Goal: Task Accomplishment & Management: Use online tool/utility

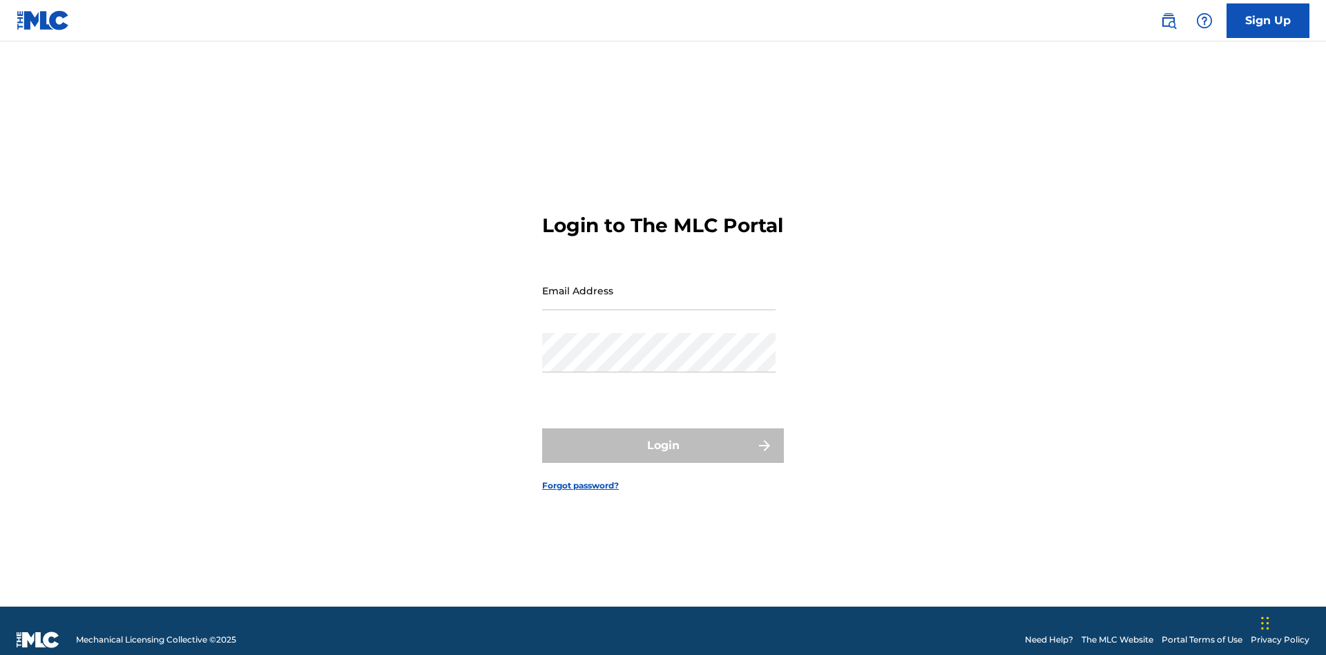
scroll to position [18, 0]
click at [659, 284] on input "Email Address" at bounding box center [658, 290] width 233 height 39
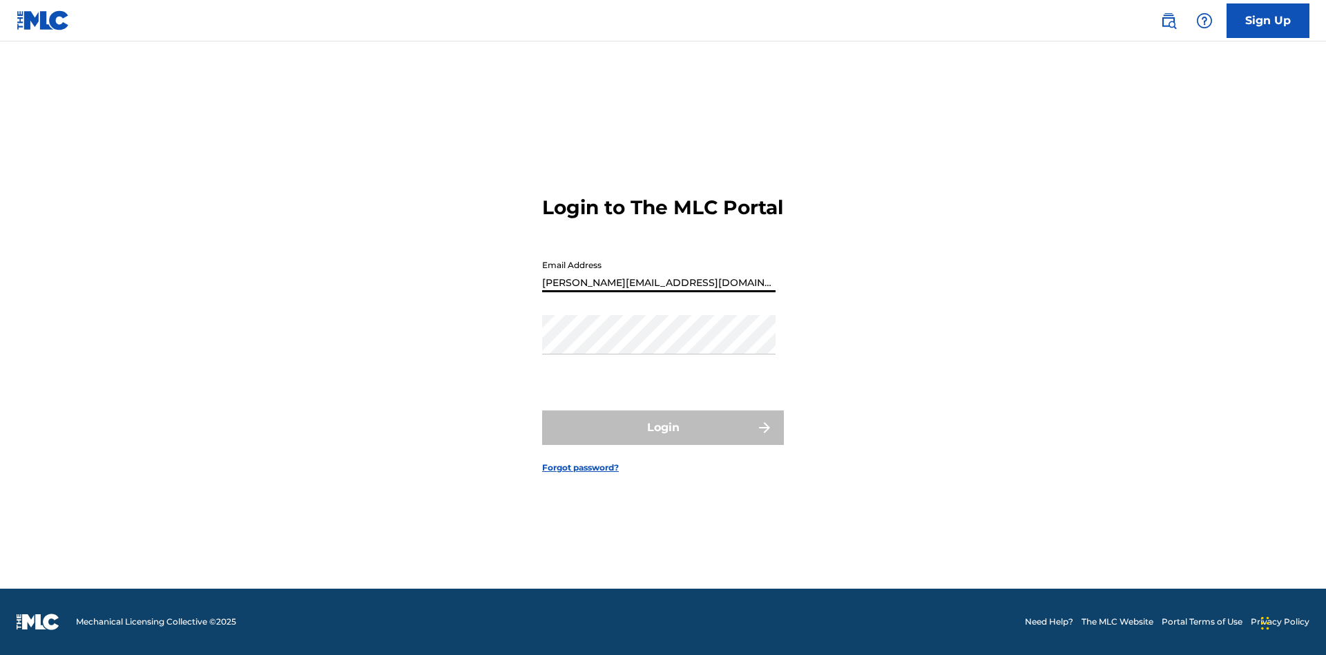
type input "Helena.Songwriter@gmail.com"
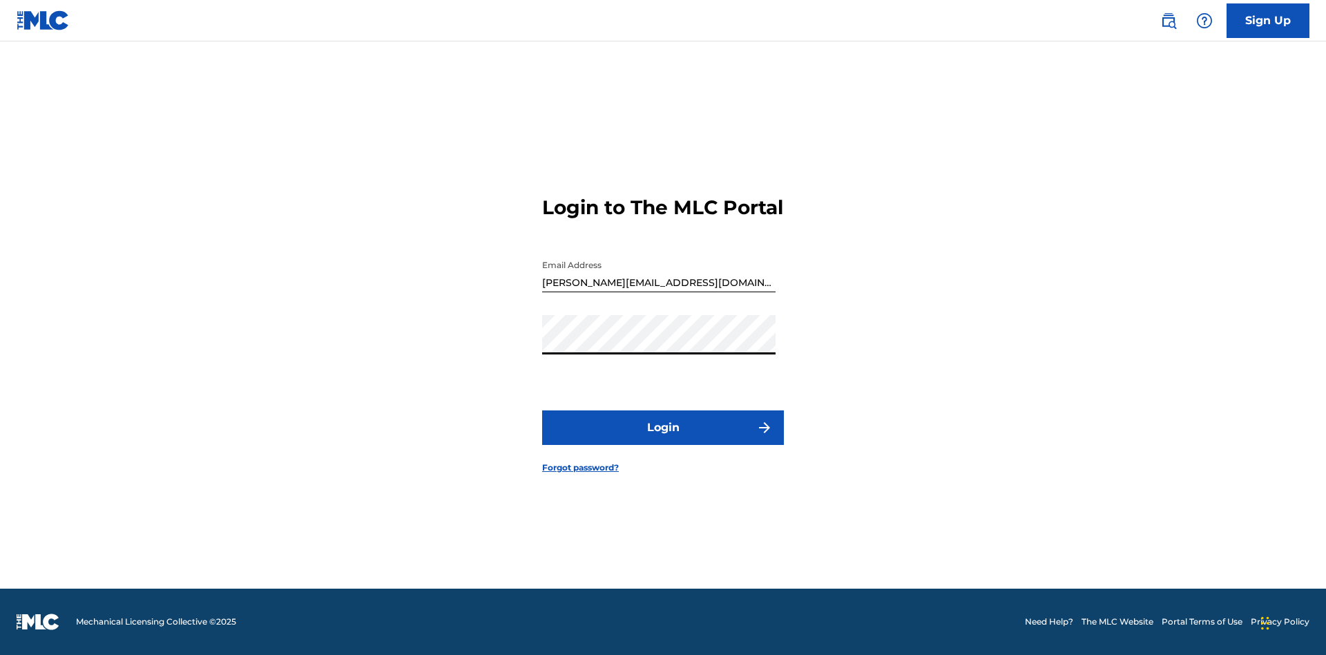
click at [663, 439] on button "Login" at bounding box center [663, 427] width 242 height 35
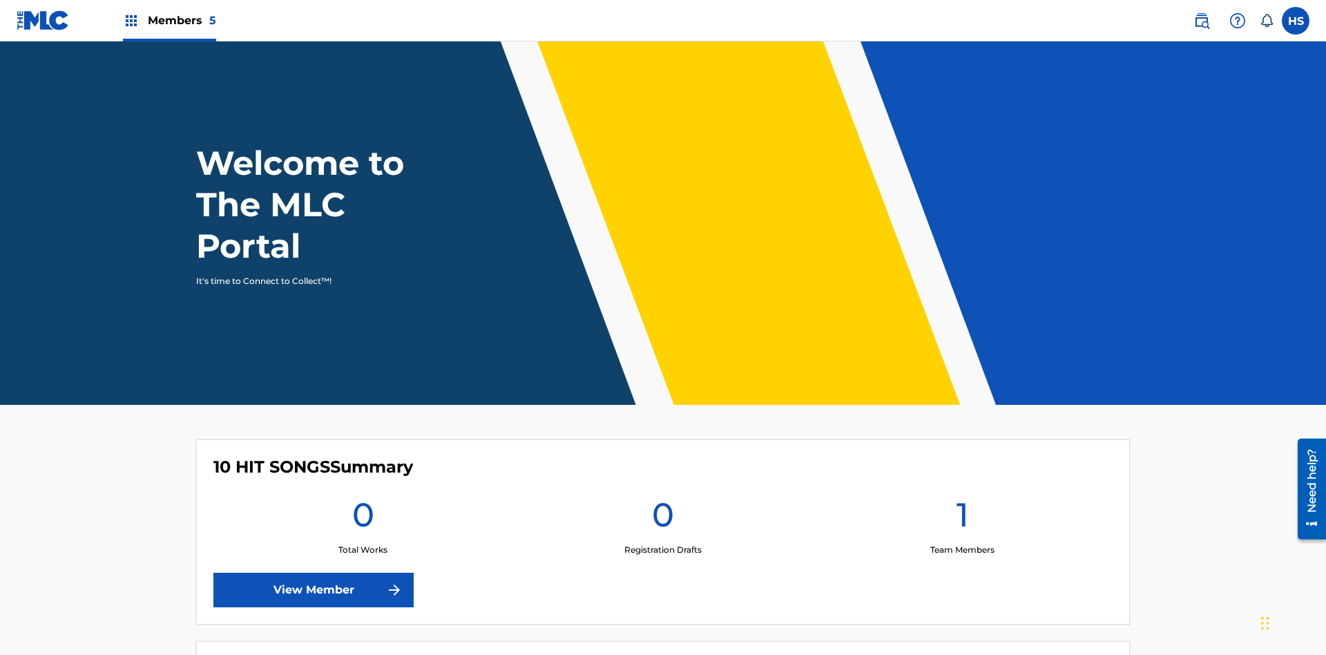
click at [168, 20] on span "Members 5" at bounding box center [182, 20] width 68 height 16
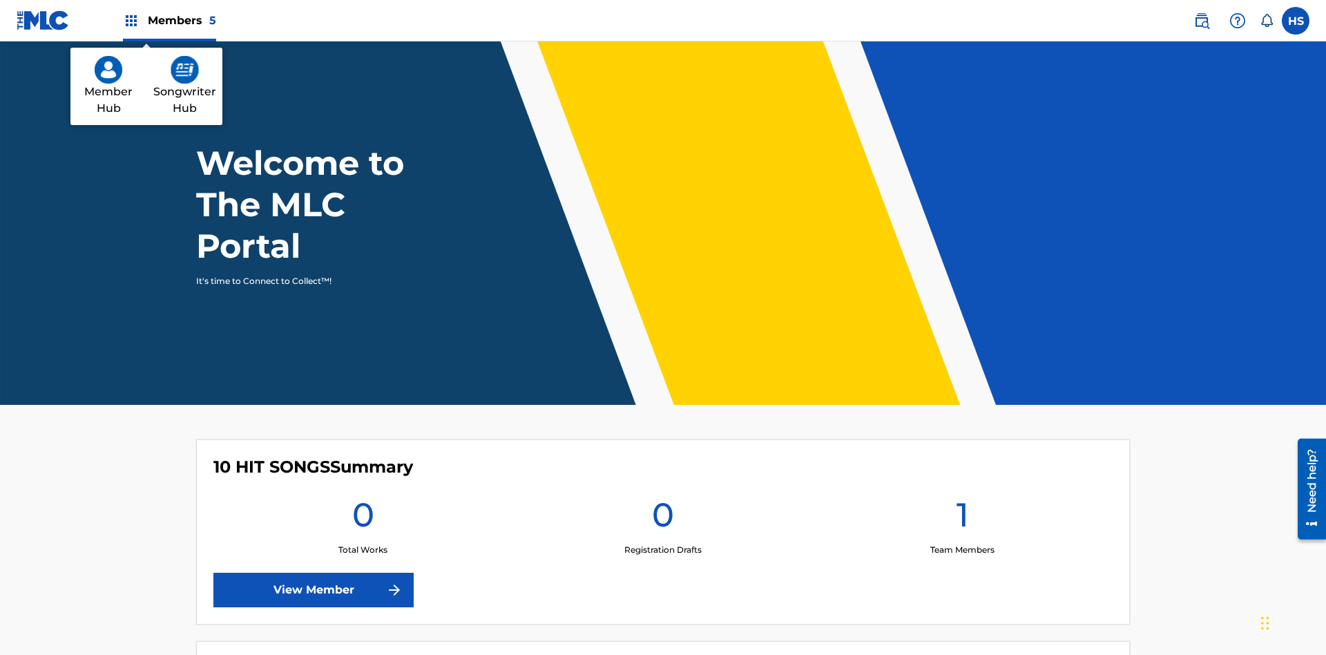
click at [184, 70] on img at bounding box center [185, 70] width 28 height 28
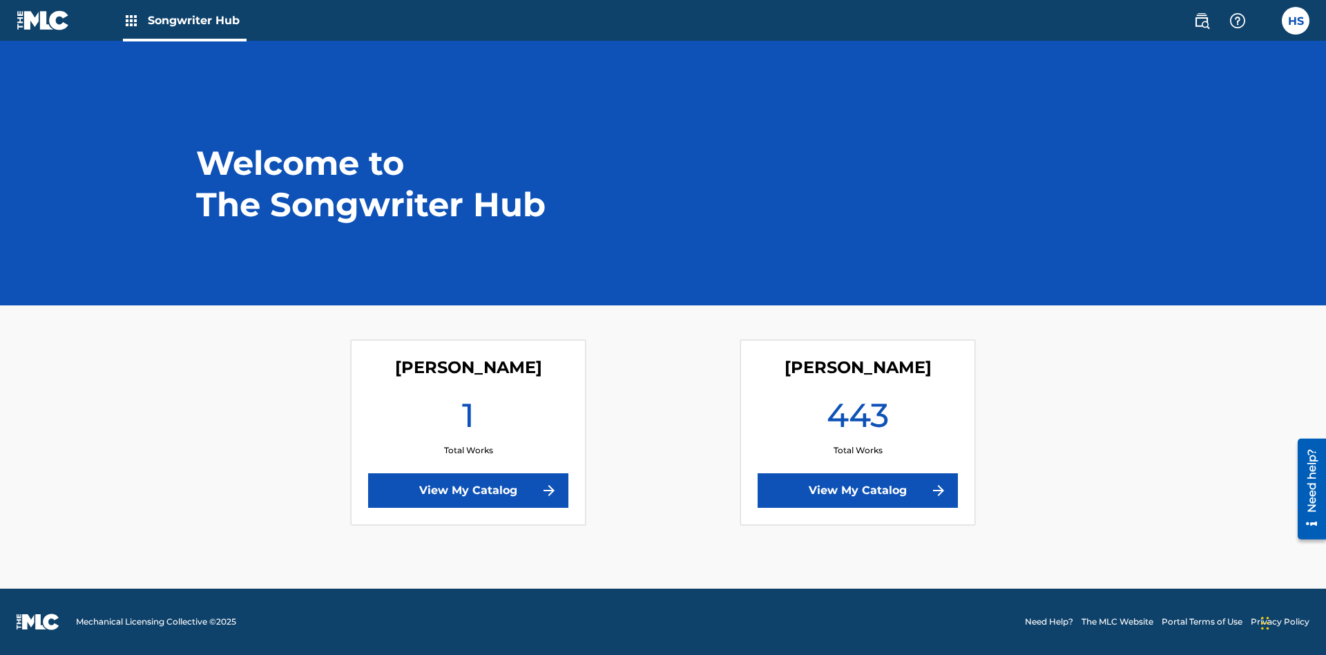
click at [858, 490] on link "View My Catalog" at bounding box center [858, 490] width 200 height 35
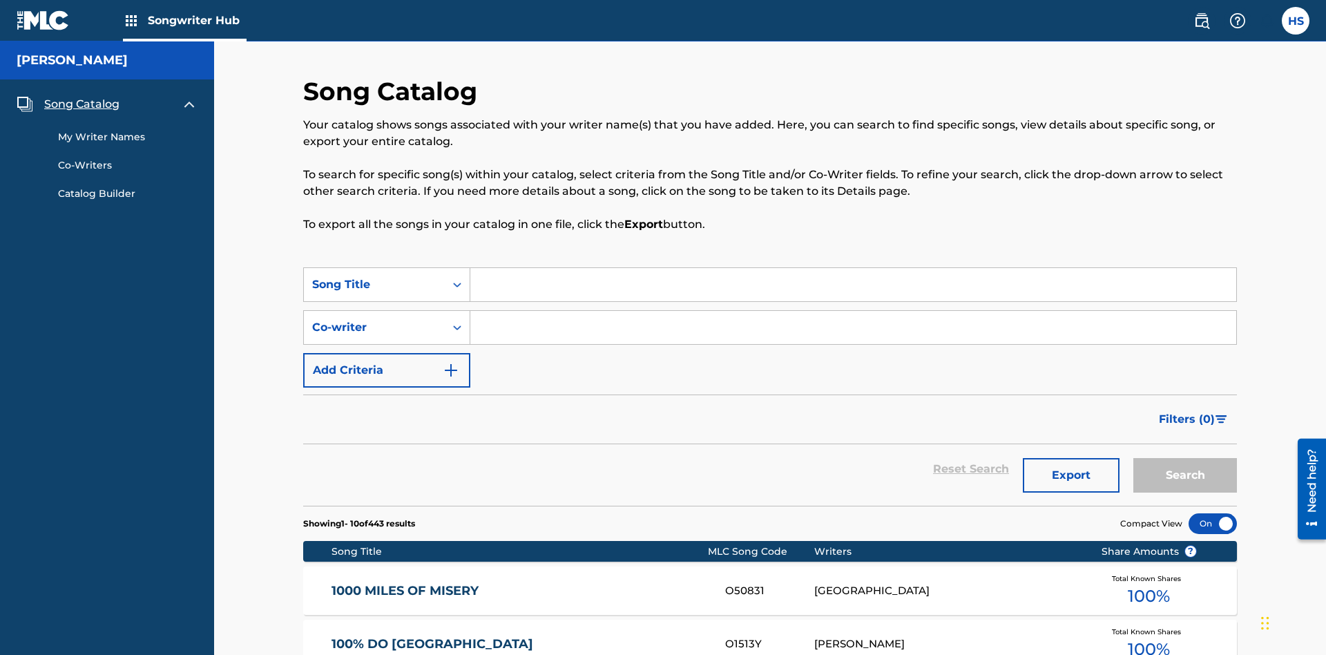
click at [81, 96] on span "Song Catalog" at bounding box center [81, 104] width 75 height 17
click at [374, 276] on div "Song Title" at bounding box center [374, 284] width 124 height 17
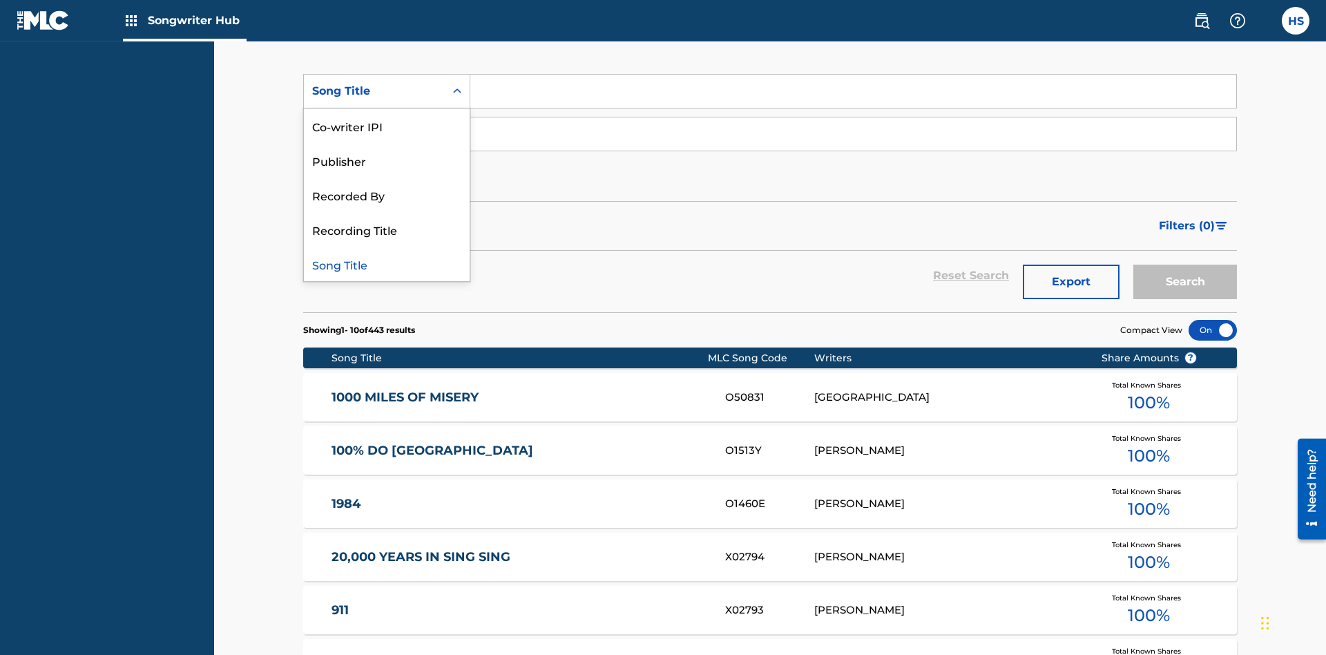
click at [387, 264] on div "Song Title" at bounding box center [387, 264] width 166 height 35
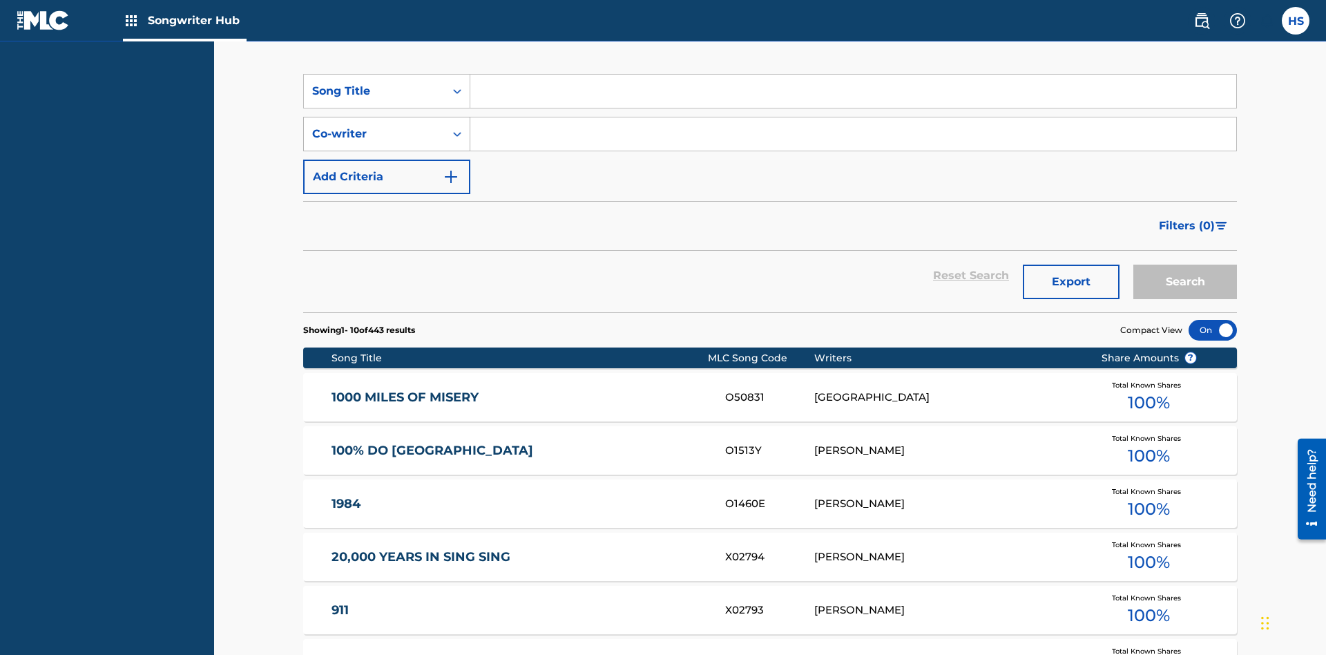
click at [374, 126] on div "Co-writer" at bounding box center [374, 134] width 124 height 17
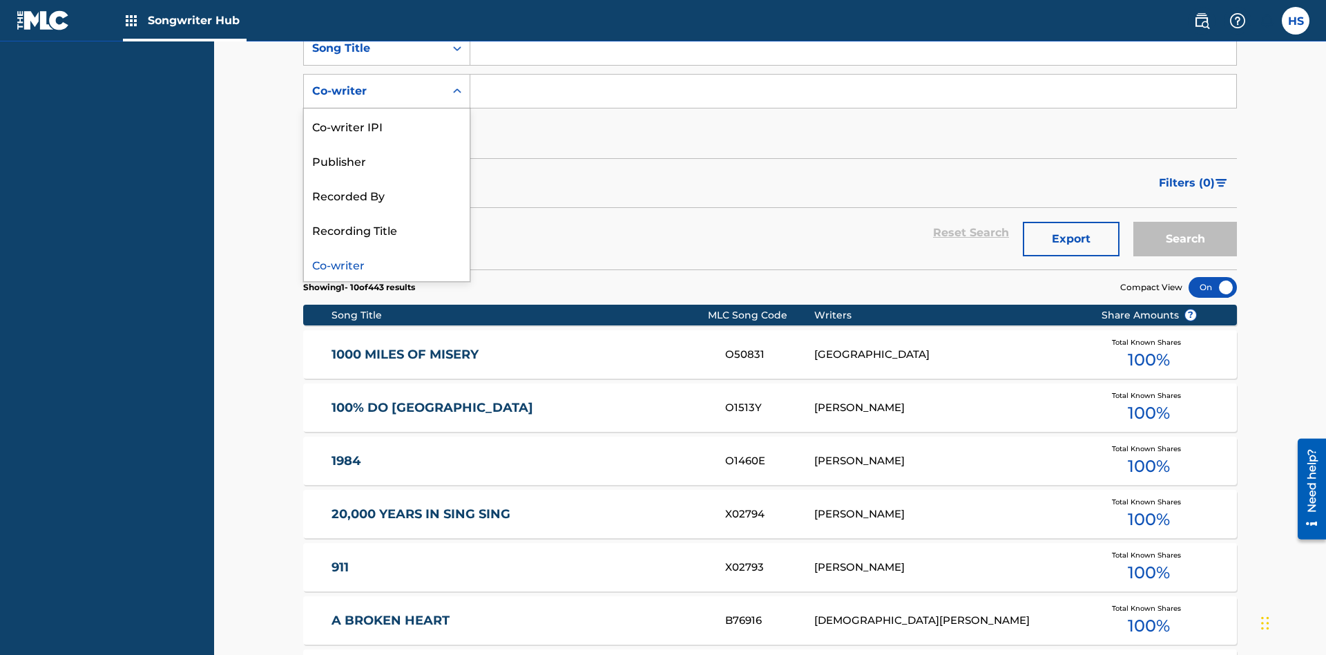
click at [387, 264] on div "Co-writer" at bounding box center [387, 264] width 166 height 35
click at [387, 117] on button "Add Criteria" at bounding box center [386, 134] width 167 height 35
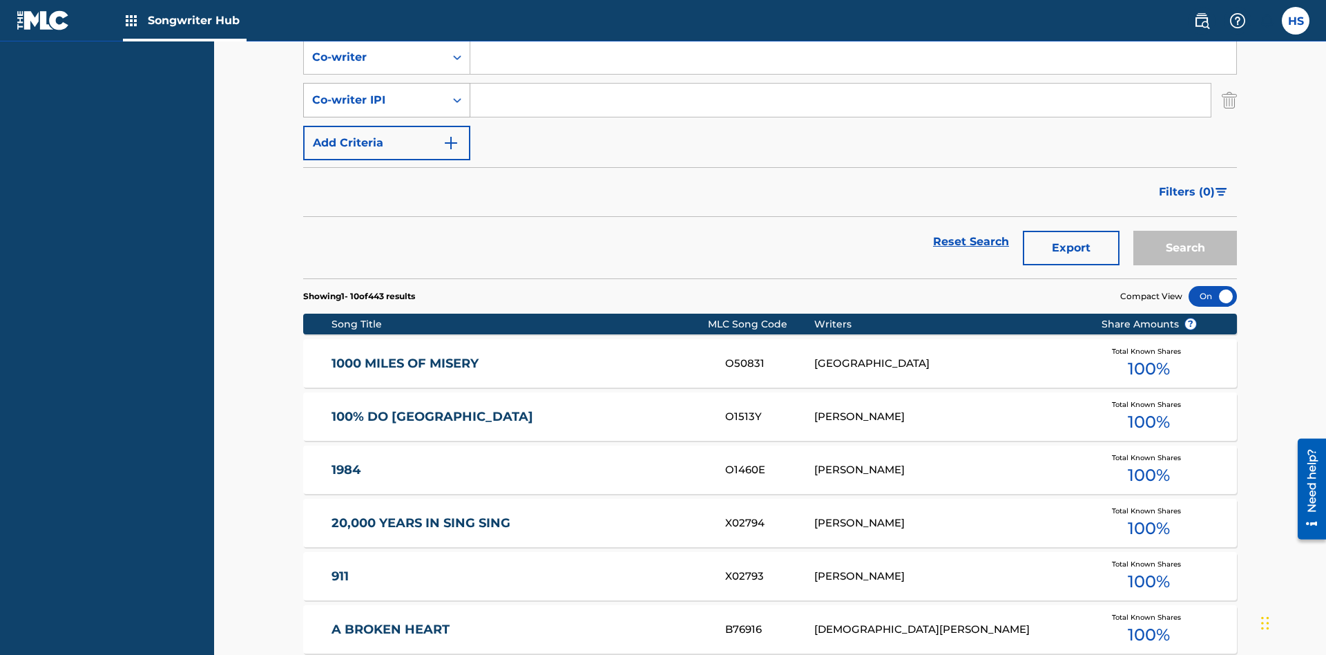
click at [374, 92] on div "Co-writer IPI" at bounding box center [374, 100] width 124 height 17
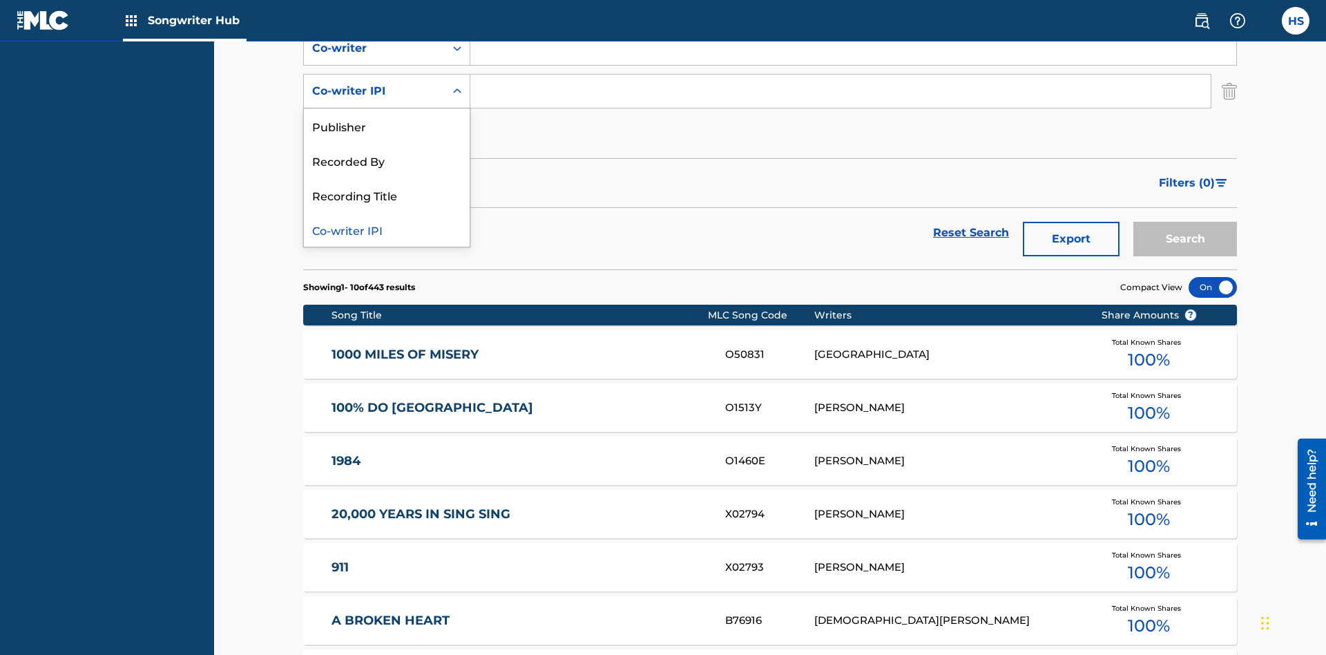
click at [387, 229] on div "Co-writer IPI" at bounding box center [387, 229] width 166 height 35
click at [387, 117] on button "Add Criteria" at bounding box center [386, 134] width 167 height 35
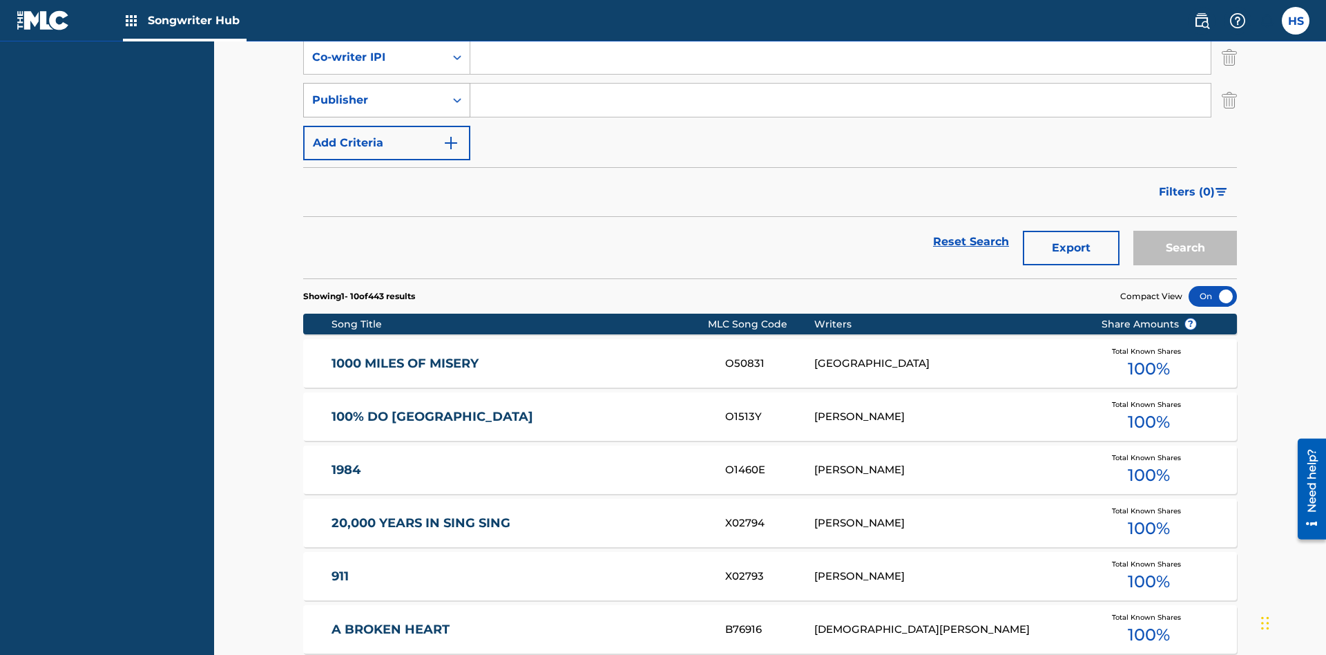
click at [374, 92] on div "Publisher" at bounding box center [374, 100] width 124 height 17
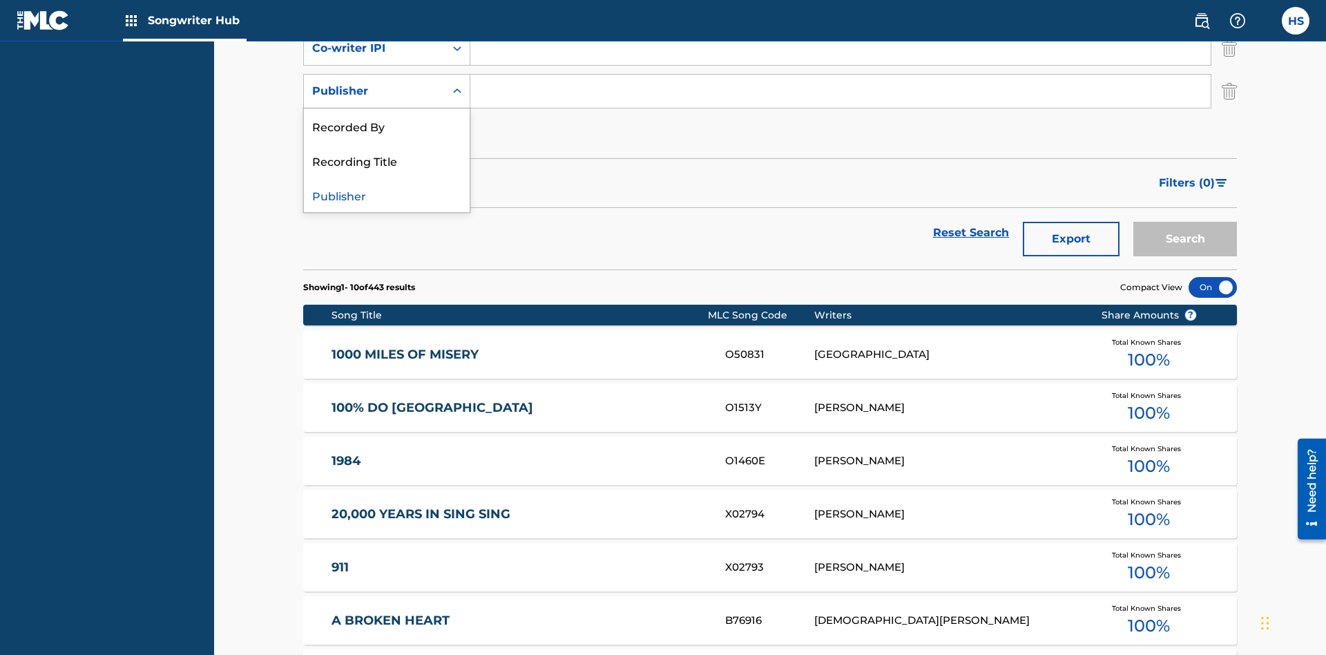
click at [387, 126] on div "Recorded By" at bounding box center [387, 125] width 166 height 35
click at [387, 117] on button "Add Criteria" at bounding box center [386, 134] width 167 height 35
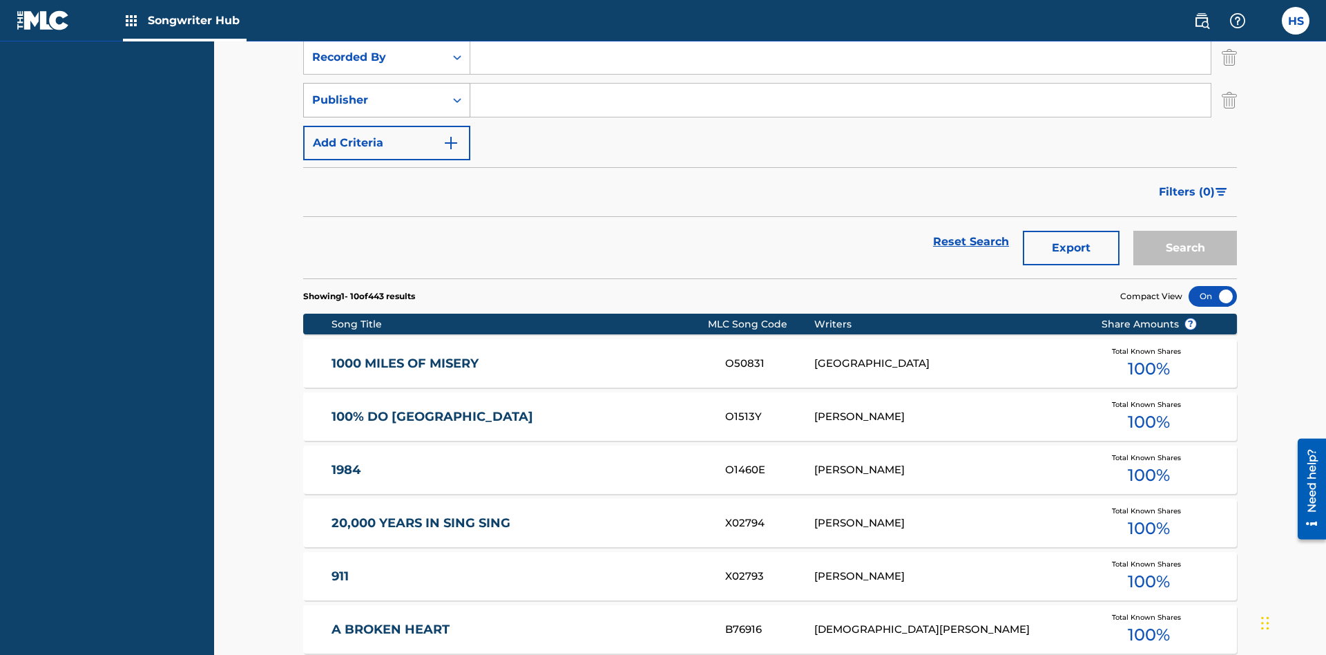
click at [374, 92] on div "Publisher" at bounding box center [374, 100] width 124 height 17
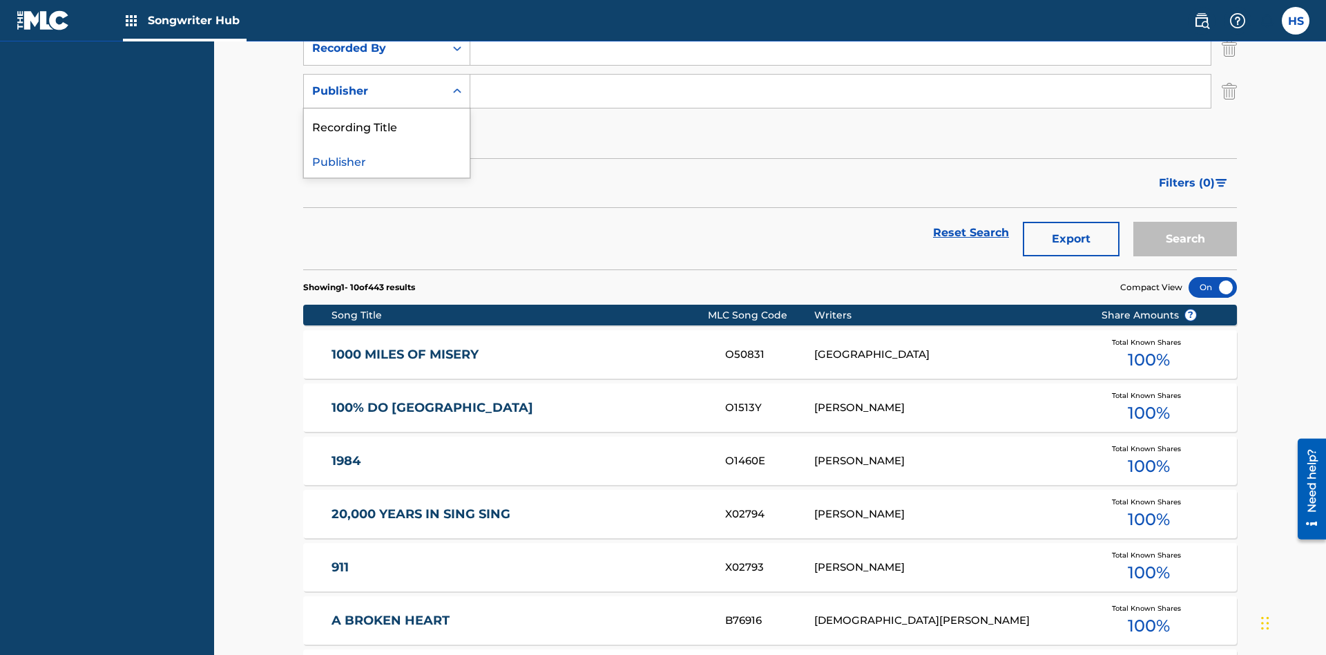
click at [387, 160] on div "Publisher" at bounding box center [387, 160] width 166 height 35
click at [387, 117] on button "Add Criteria" at bounding box center [386, 134] width 167 height 35
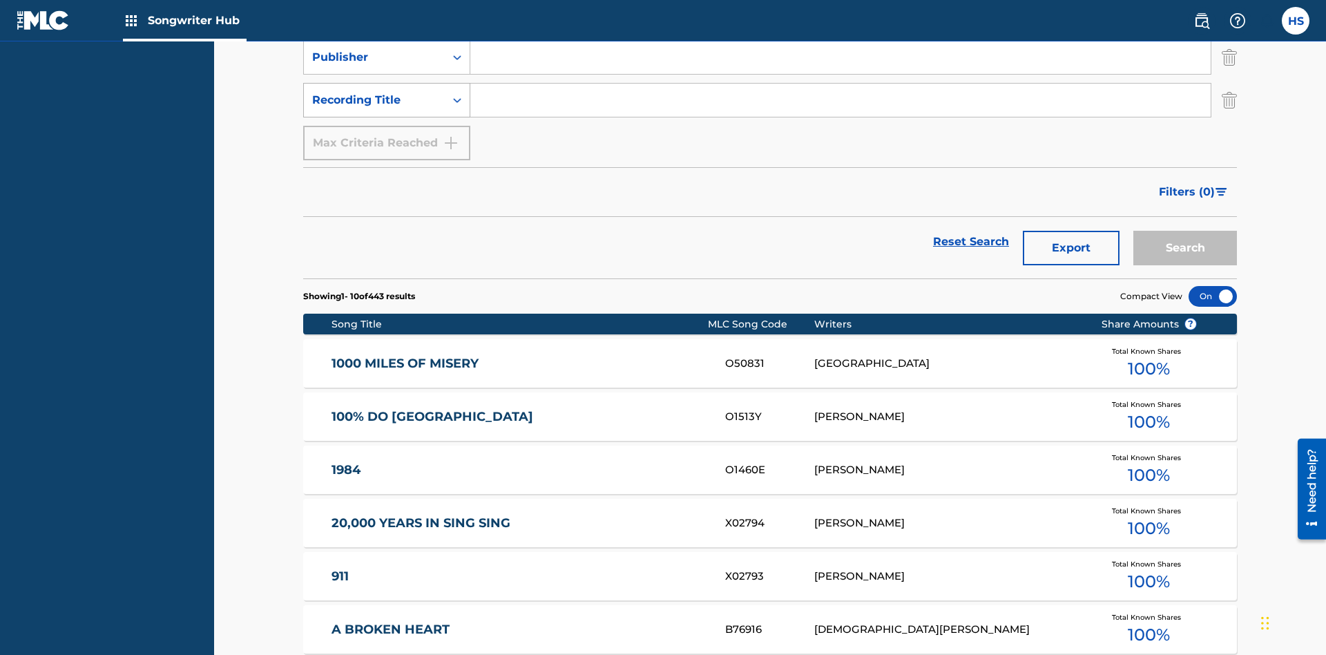
click at [374, 92] on div "Recording Title" at bounding box center [374, 100] width 124 height 17
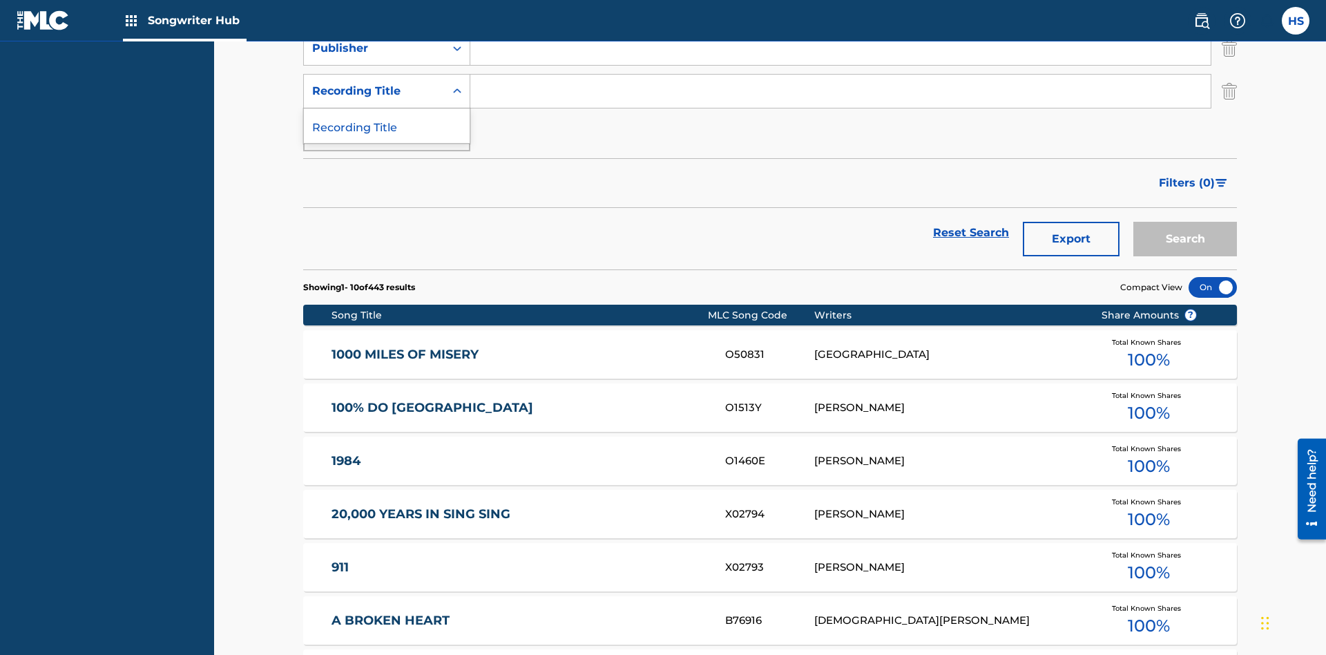
click at [387, 126] on div "Recording Title" at bounding box center [387, 125] width 166 height 35
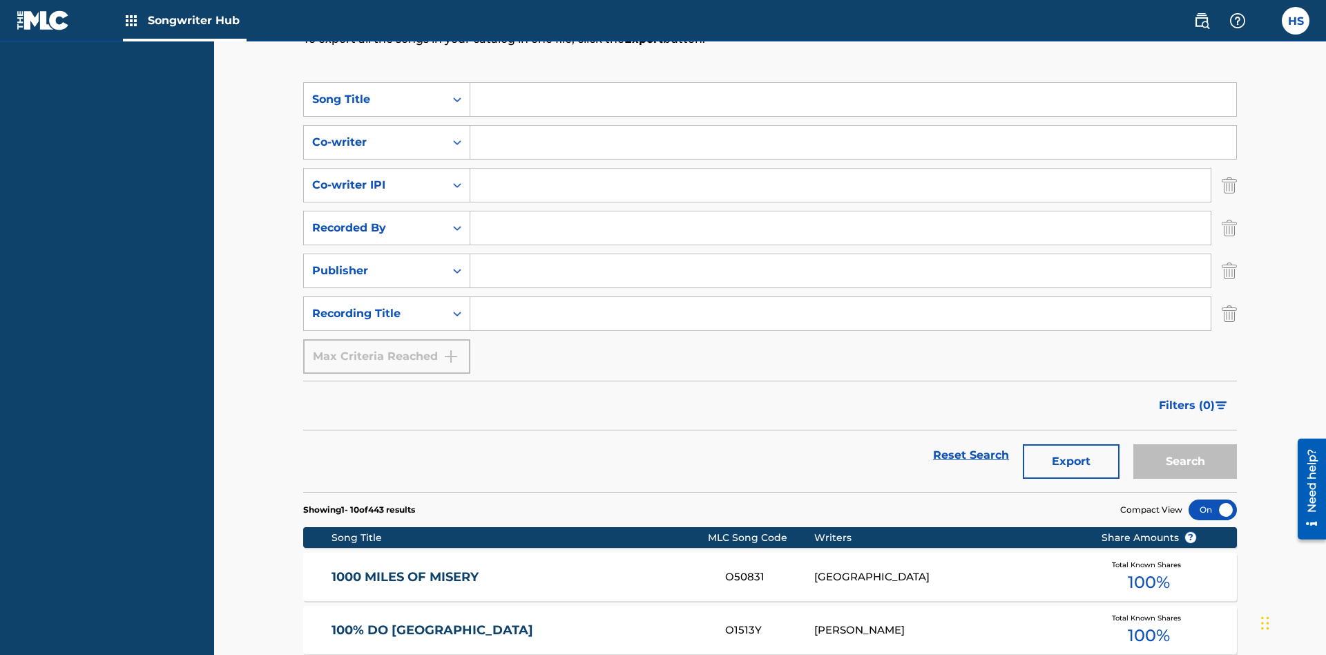
click at [853, 99] on input "Search Form" at bounding box center [853, 99] width 766 height 33
type input "MENEAME"
click at [853, 126] on input "Search Form" at bounding box center [853, 142] width 766 height 33
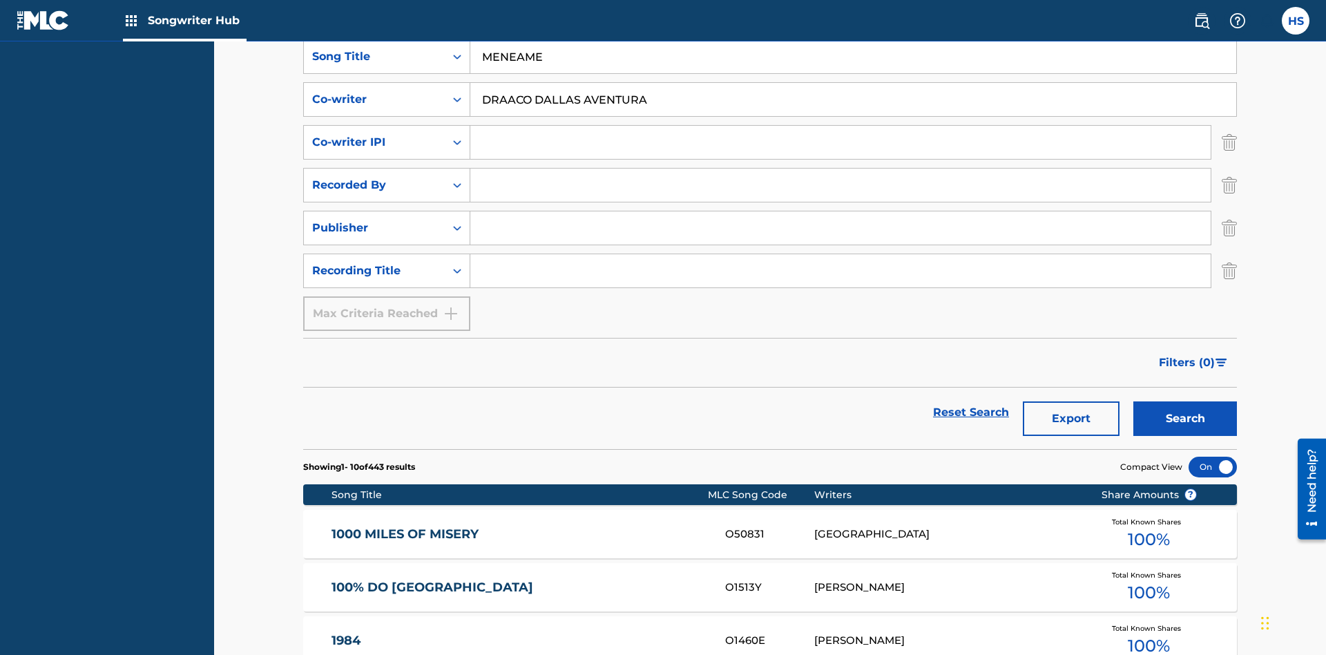
type input "DRAACO DALLAS AVENTURA"
click at [840, 126] on input "Search Form" at bounding box center [840, 142] width 740 height 33
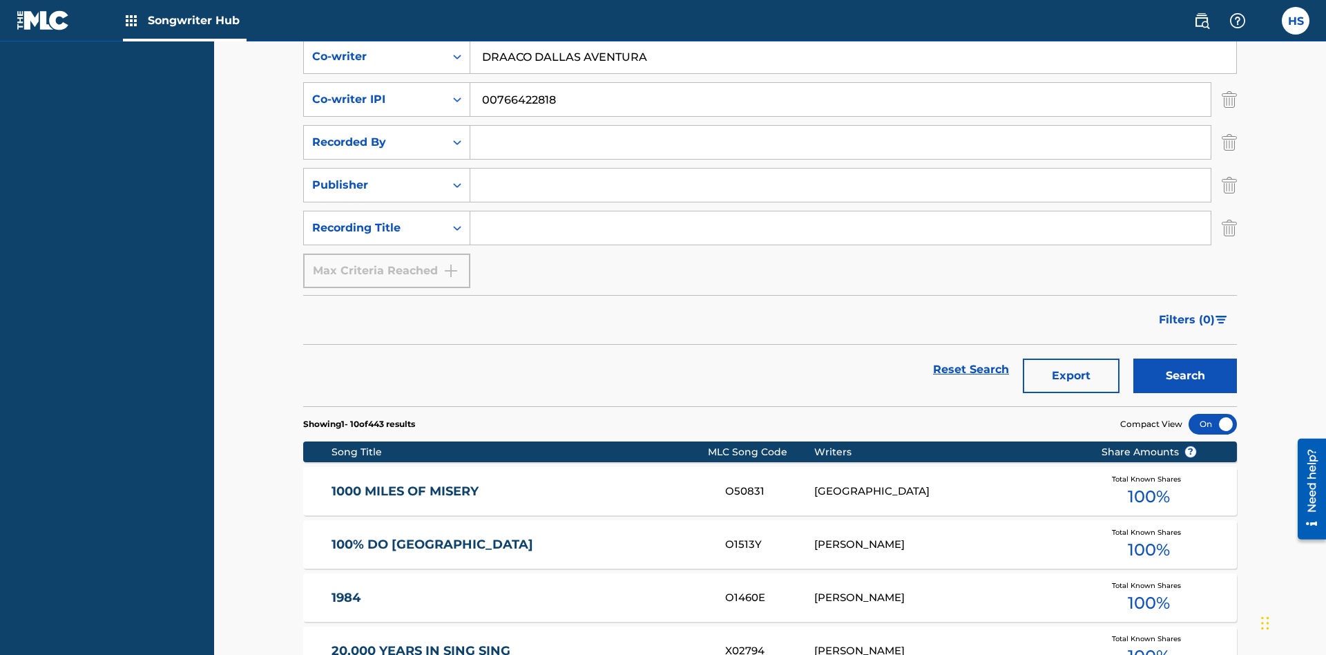
type input "00766422818"
click at [840, 126] on input "Search Form" at bounding box center [840, 142] width 740 height 33
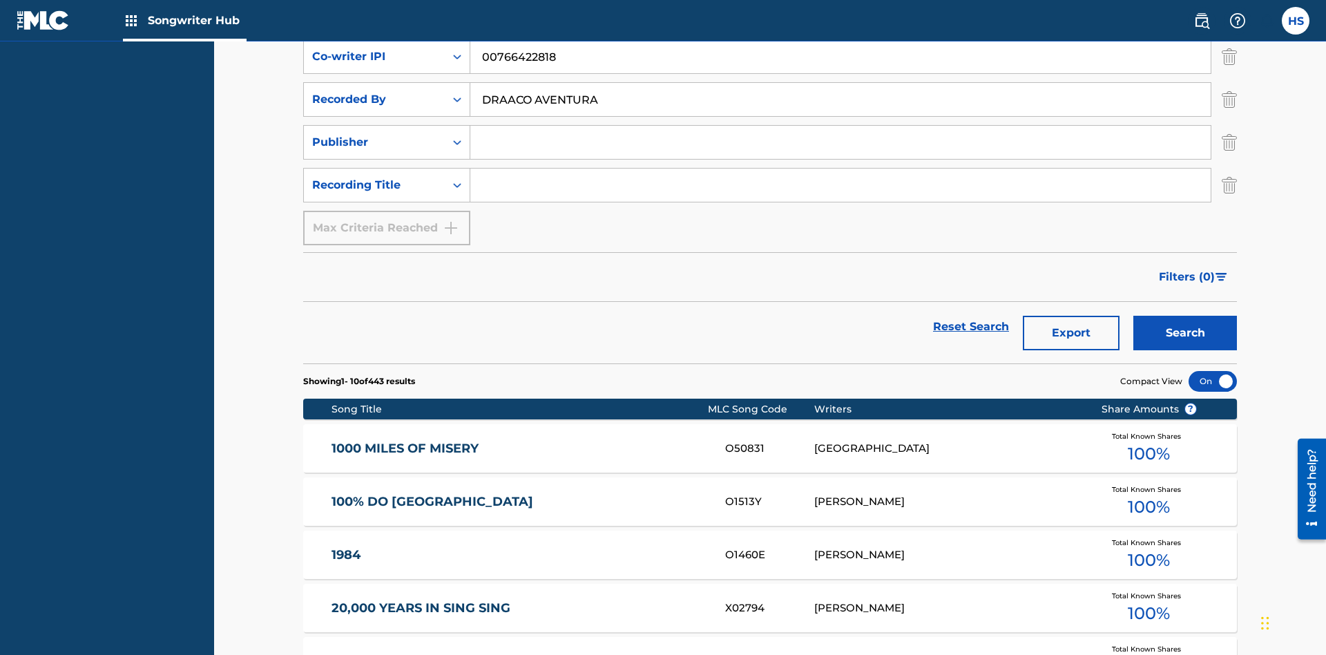
type input "DRAACO AVENTURA"
click at [840, 126] on input "Search Form" at bounding box center [840, 142] width 740 height 33
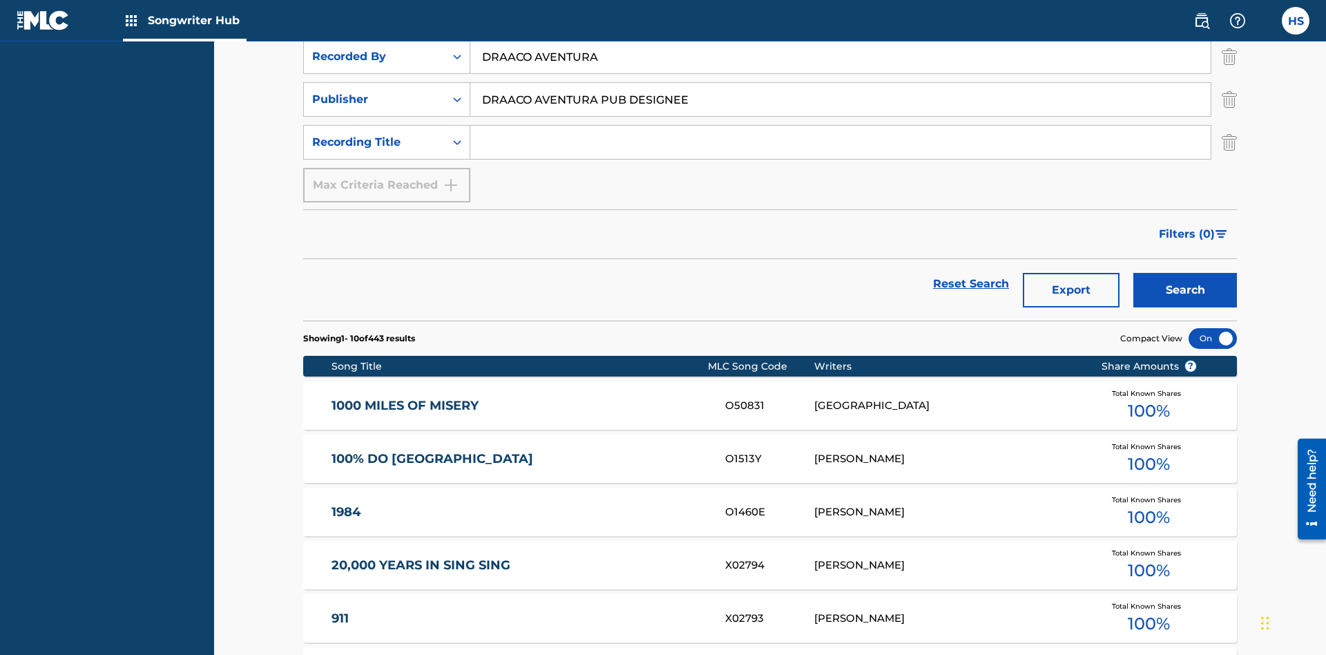
type input "DRAACO AVENTURA PUB DESIGNEE"
click at [840, 126] on input "Search Form" at bounding box center [840, 142] width 740 height 33
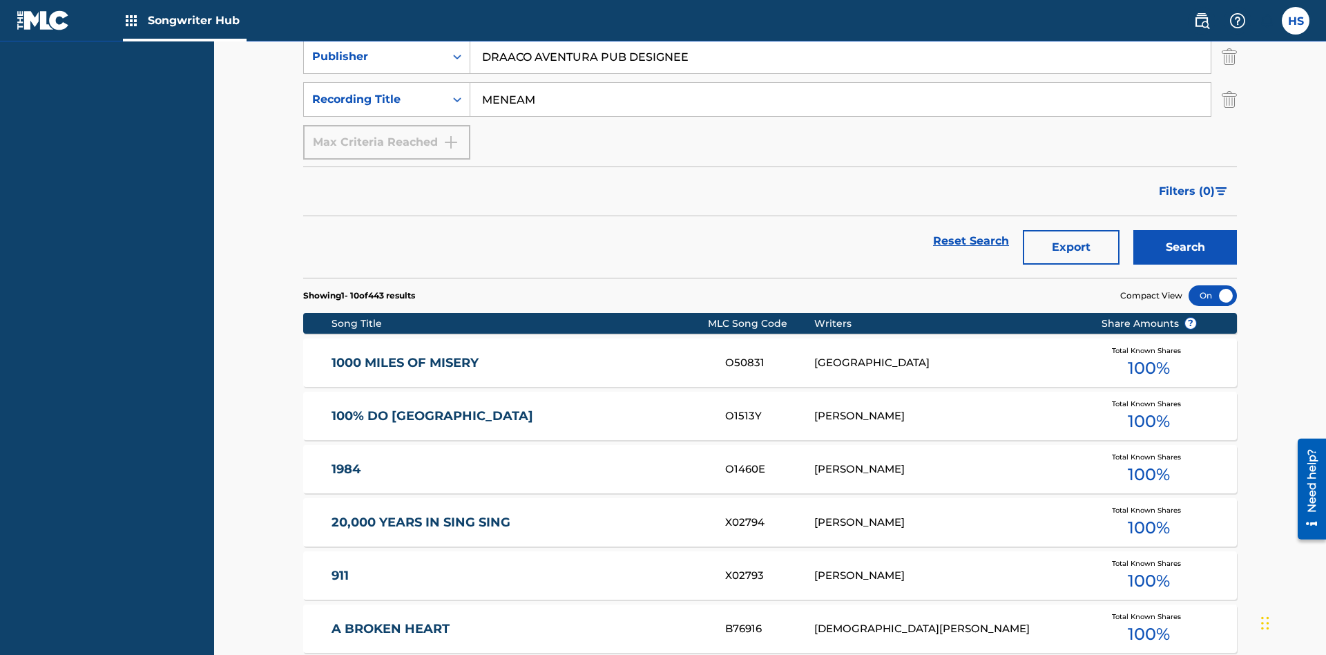
type input "MENEAME"
